Goal: Information Seeking & Learning: Understand process/instructions

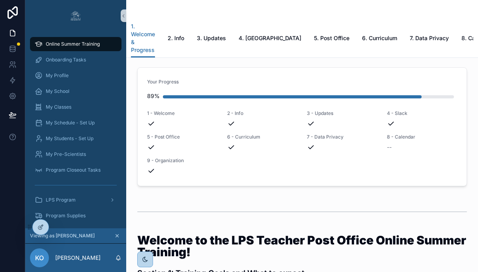
scroll to position [1503, 0]
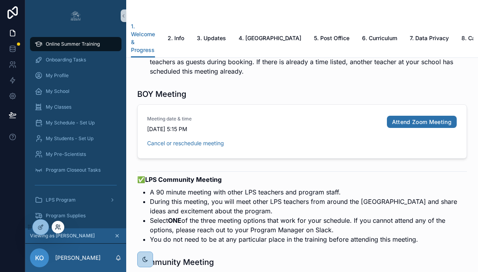
click at [61, 229] on icon at bounding box center [58, 227] width 6 height 6
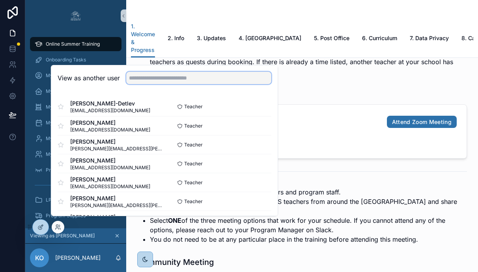
click at [139, 84] on input "text" at bounding box center [198, 78] width 145 height 13
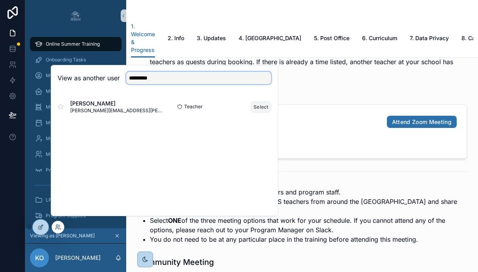
type input "********"
click at [261, 113] on button "Select" at bounding box center [261, 106] width 20 height 11
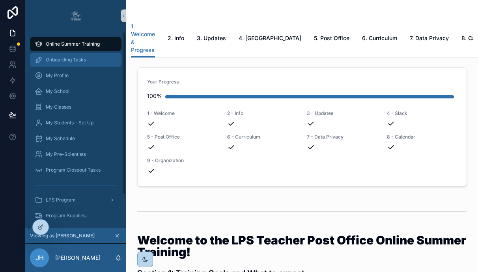
click at [78, 61] on span "Onboarding Tasks" at bounding box center [66, 60] width 40 height 6
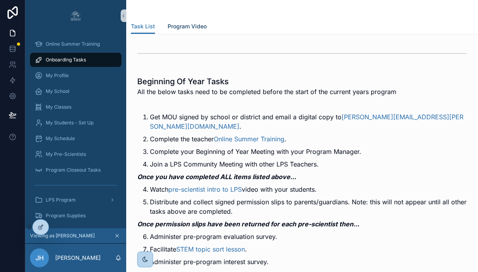
click at [179, 28] on span "Program Video" at bounding box center [186, 26] width 39 height 8
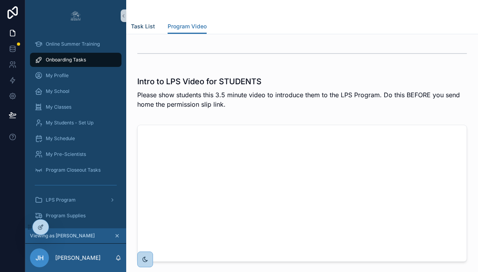
click at [147, 26] on span "Task List" at bounding box center [143, 26] width 24 height 8
